Goal: Task Accomplishment & Management: Use online tool/utility

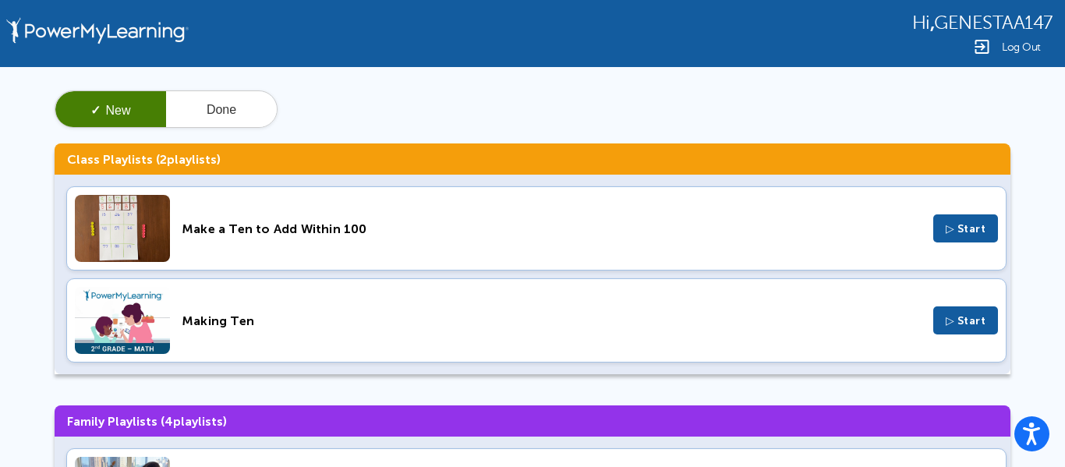
click at [915, 305] on div "Making Ten ▷ Start" at bounding box center [536, 320] width 940 height 84
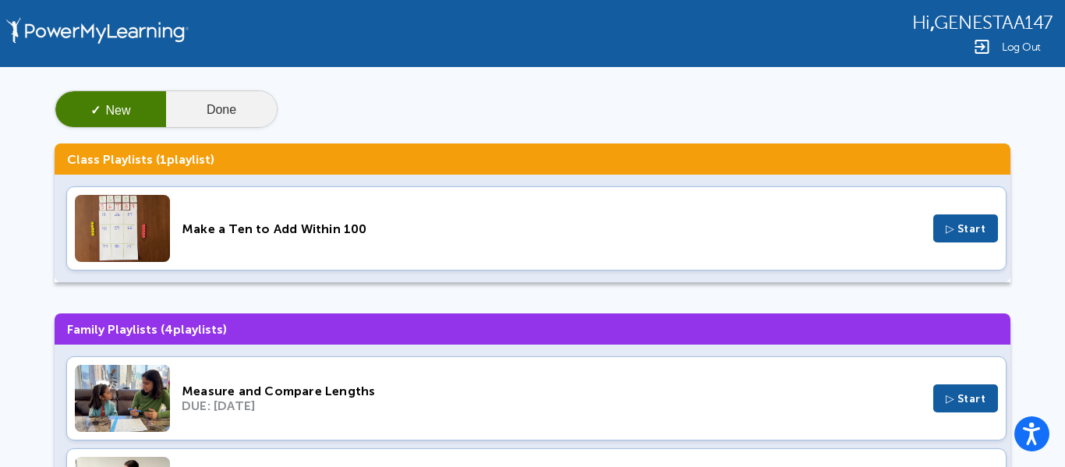
click at [202, 121] on button "Done" at bounding box center [221, 109] width 111 height 37
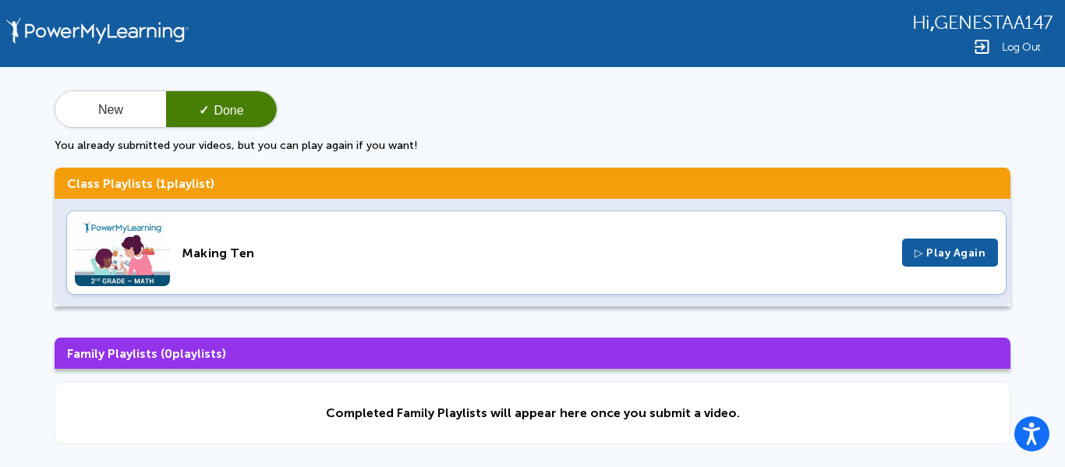
click at [976, 246] on span "▷ Play Again" at bounding box center [950, 252] width 71 height 13
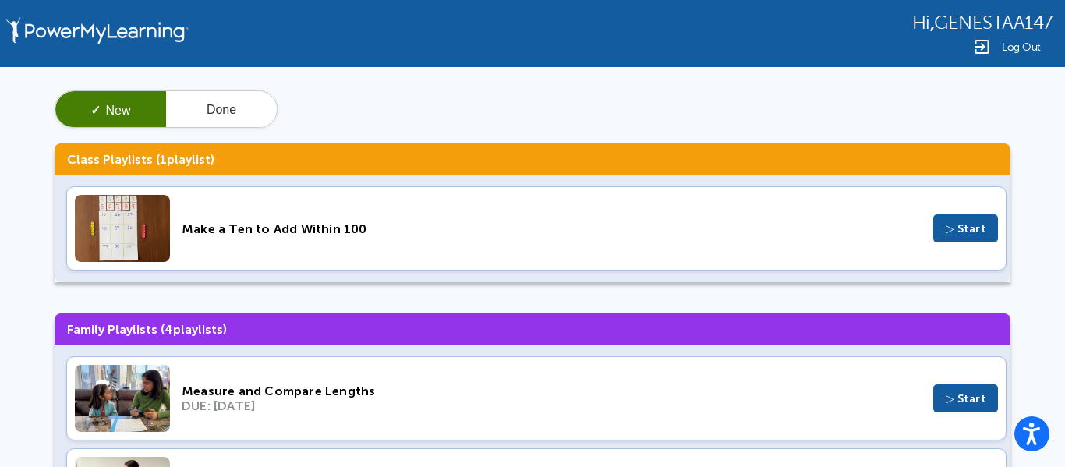
click at [575, 379] on div "Measure and Compare Lengths DUE: Oct 16, 2025 ▷ Start" at bounding box center [536, 398] width 940 height 84
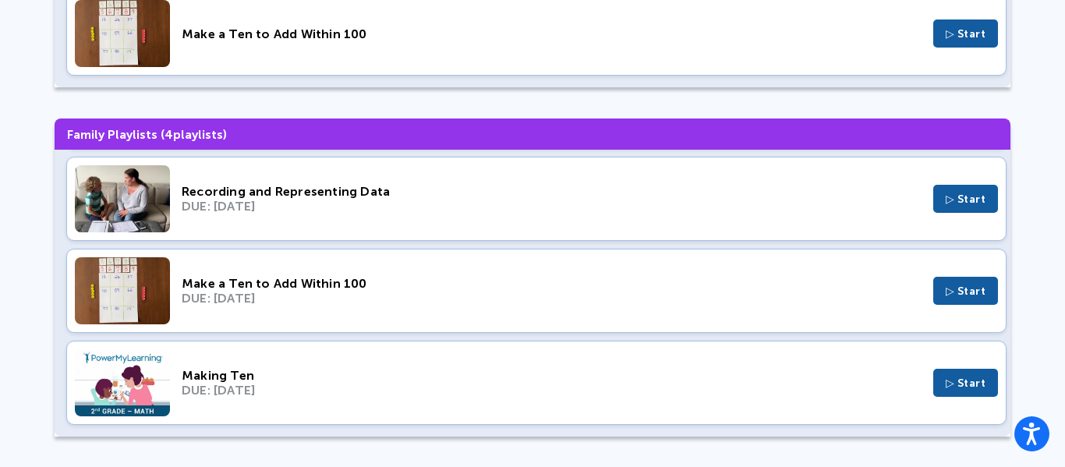
scroll to position [200, 0]
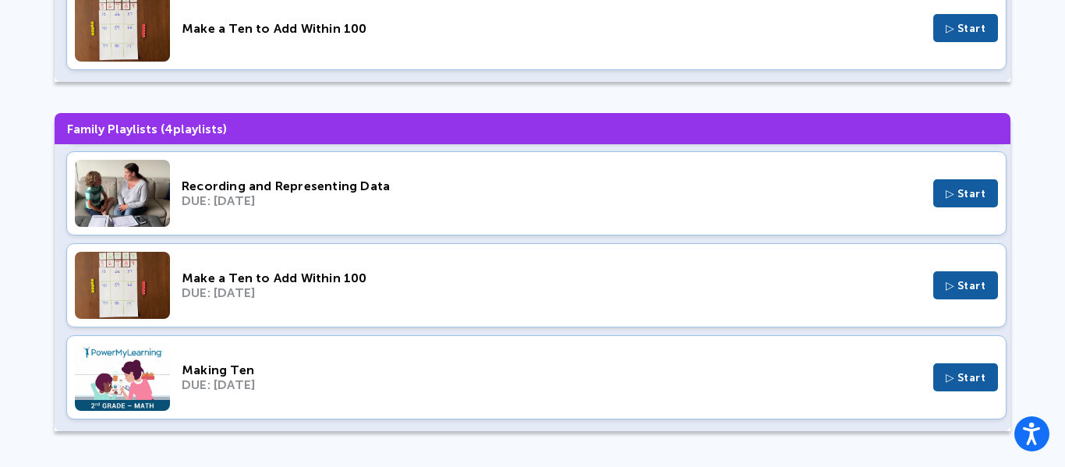
click at [375, 328] on div "Measure and Compare Lengths DUE: Oct 16, 2025 ▷ Start Recording and Representin…" at bounding box center [533, 287] width 956 height 287
click at [158, 346] on img at bounding box center [122, 377] width 95 height 67
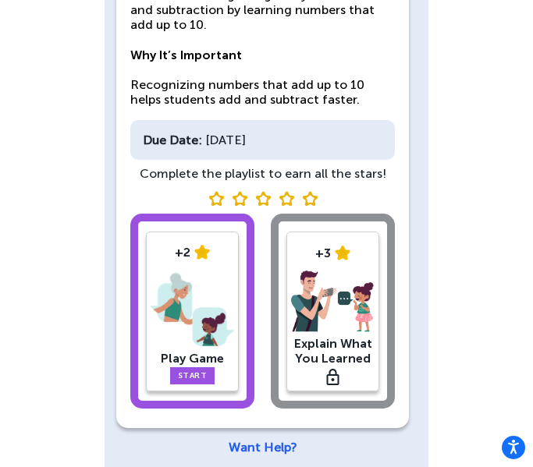
scroll to position [216, 0]
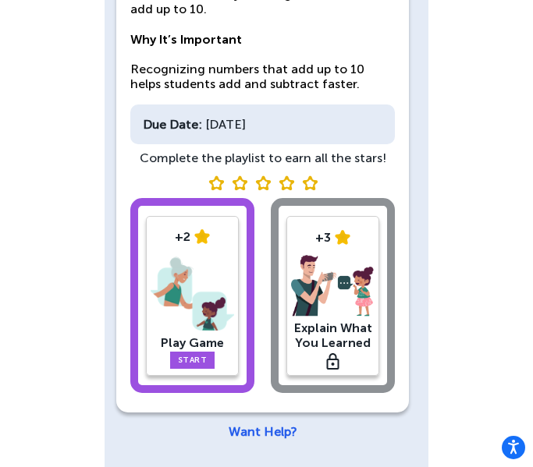
click at [197, 301] on img at bounding box center [191, 293] width 83 height 81
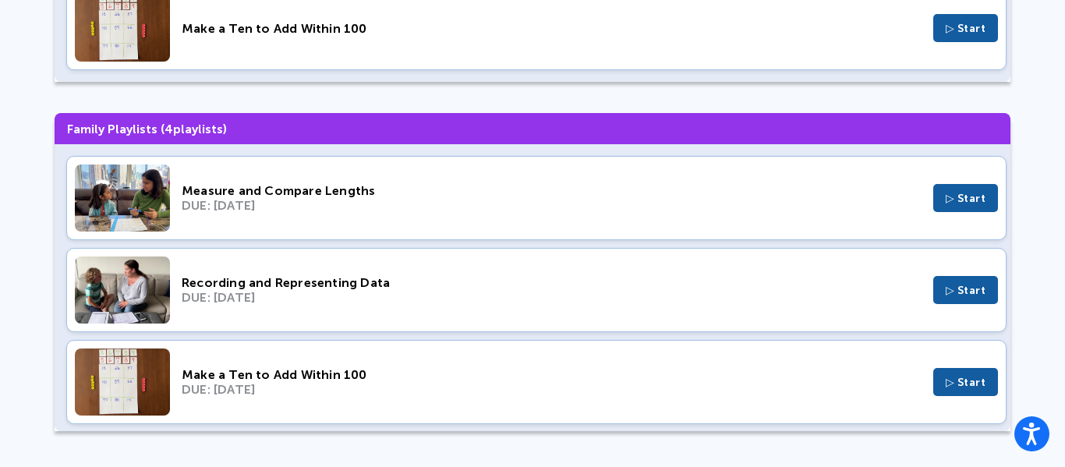
scroll to position [97, 0]
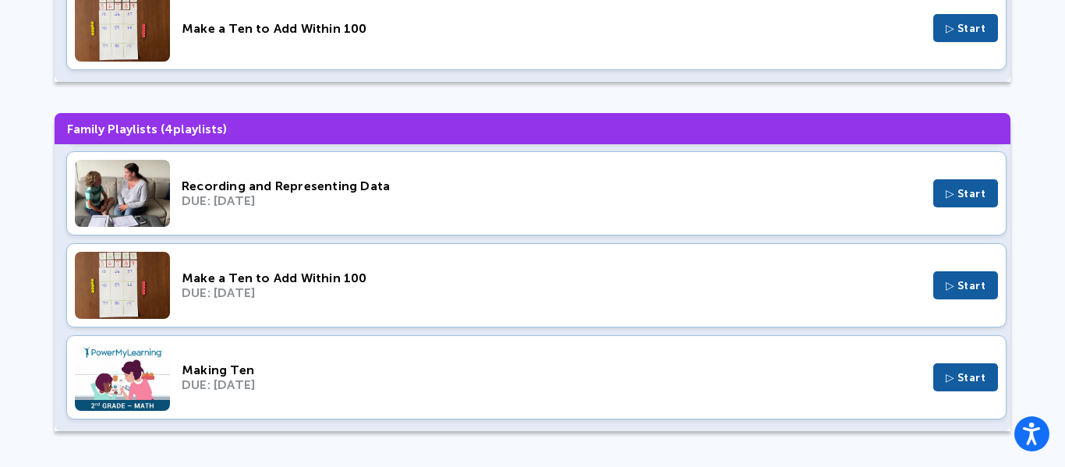
click at [423, 374] on div "Making Ten" at bounding box center [552, 370] width 740 height 15
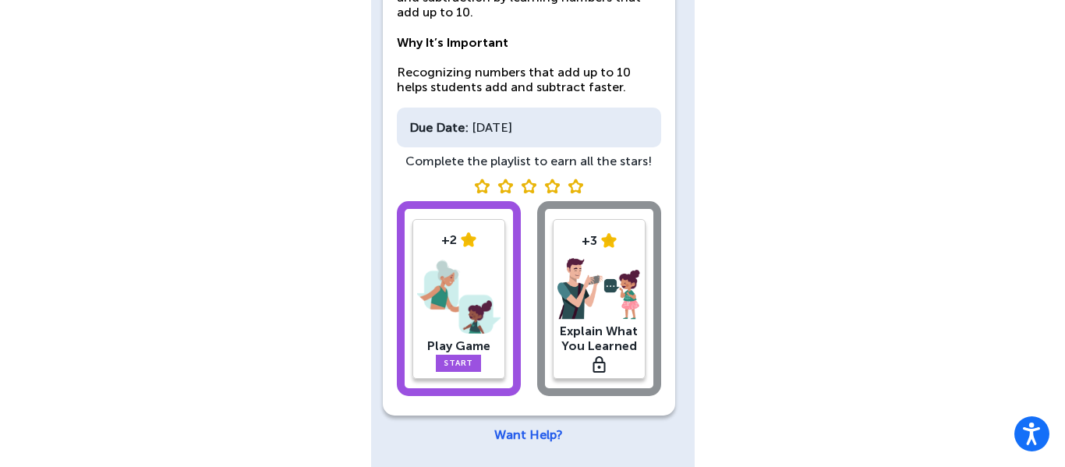
scroll to position [216, 0]
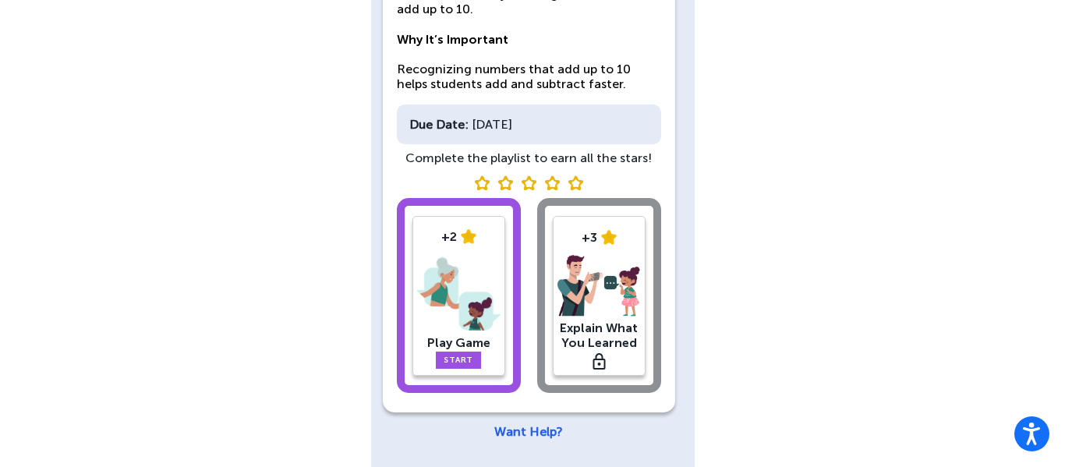
click at [590, 291] on div "+2 Play Game Start +3 Explain What You Learned" at bounding box center [529, 298] width 264 height 201
click at [591, 288] on div "+2 Play Game Start +3 Explain What You Learned" at bounding box center [529, 298] width 264 height 201
click at [584, 292] on div "+2 Play Game Start +3 Explain What You Learned" at bounding box center [529, 298] width 264 height 201
click at [584, 296] on div "+2 Play Game Start +3 Explain What You Learned" at bounding box center [529, 298] width 264 height 201
click at [593, 299] on div "+2 Play Game Start +3 Explain What You Learned" at bounding box center [529, 298] width 264 height 201
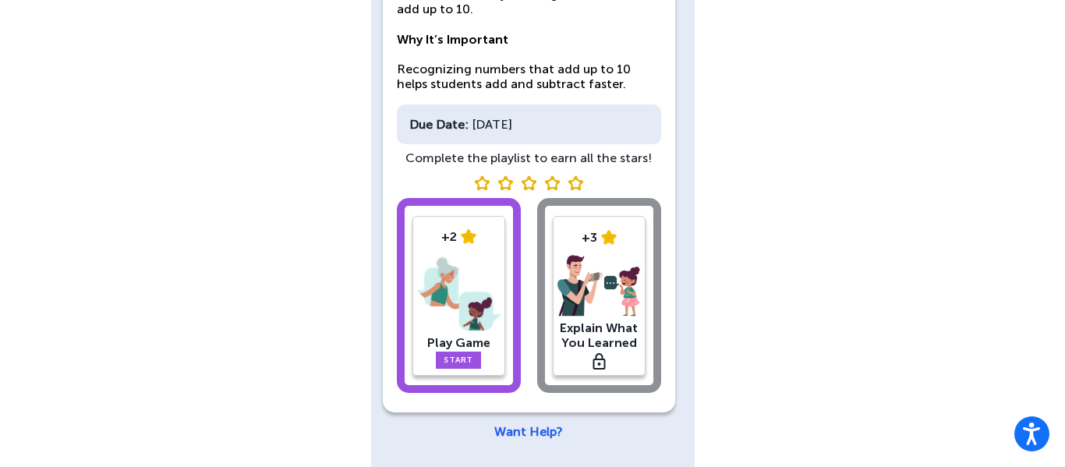
click at [597, 300] on div "+2 Play Game Start +3 Explain What You Learned" at bounding box center [529, 298] width 264 height 201
click at [607, 295] on div "+2 Play Game Start +3 Explain What You Learned" at bounding box center [529, 298] width 264 height 201
click at [579, 366] on div "+2 Play Game Start +3 Explain What You Learned" at bounding box center [529, 298] width 264 height 201
click at [571, 177] on img at bounding box center [576, 182] width 16 height 15
click at [549, 183] on img at bounding box center [552, 182] width 16 height 15
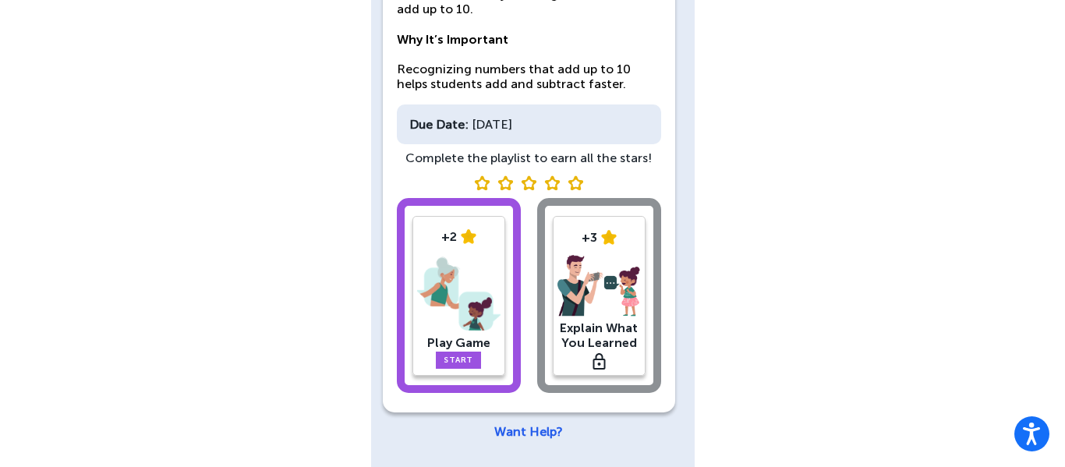
click at [629, 254] on div "+2 Play Game Start +3 Explain What You Learned" at bounding box center [529, 298] width 264 height 201
click at [609, 308] on div "+2 Play Game Start +3 Explain What You Learned" at bounding box center [529, 298] width 264 height 201
